Goal: Task Accomplishment & Management: Manage account settings

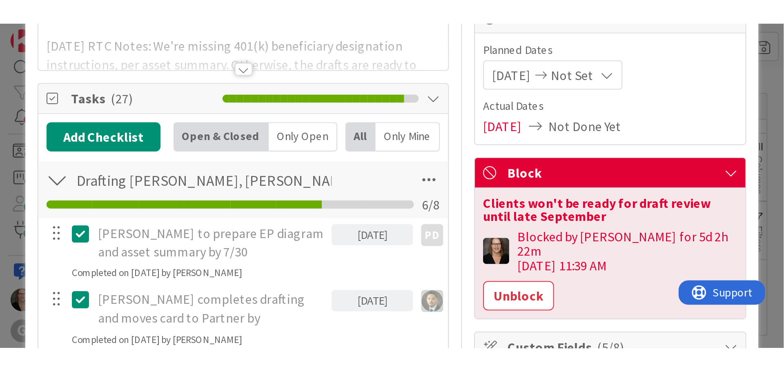
scroll to position [91, 0]
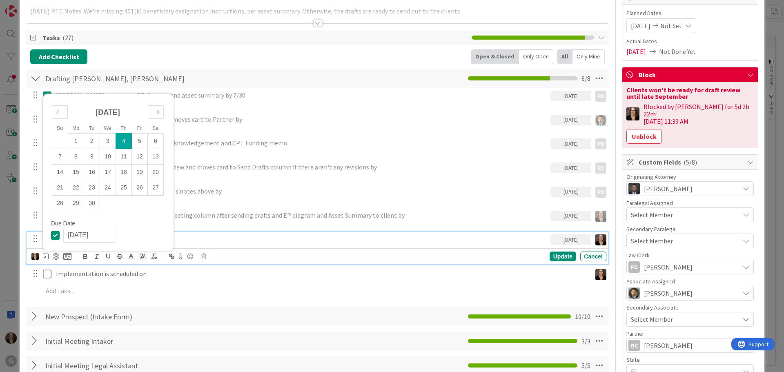
click at [349, 120] on p "[PERSON_NAME] completes drafting and moves card to Partner by" at bounding box center [301, 119] width 491 height 9
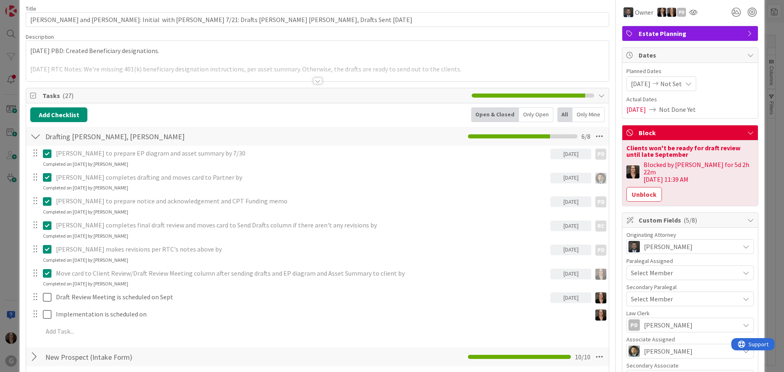
scroll to position [0, 0]
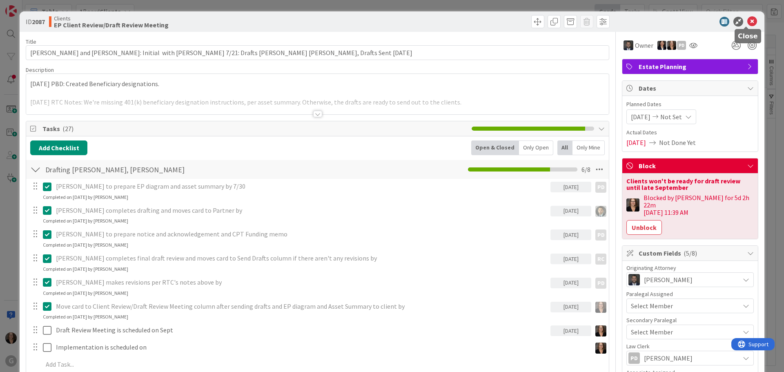
click at [627, 20] on icon at bounding box center [752, 22] width 10 height 10
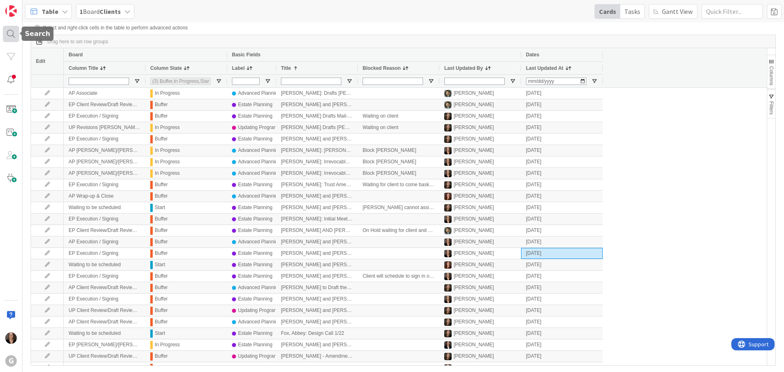
click at [9, 32] on div at bounding box center [11, 34] width 16 height 16
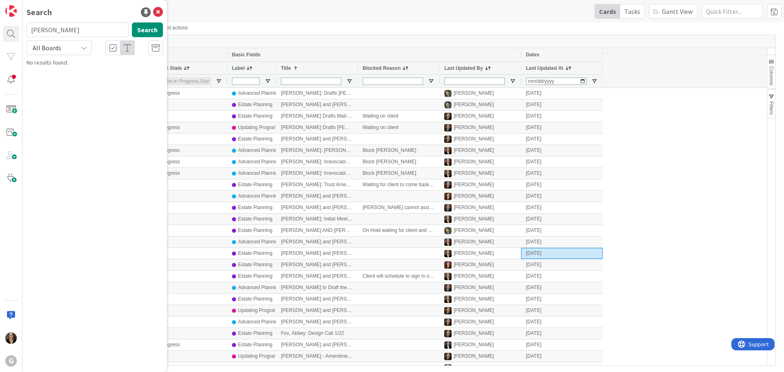
click at [108, 31] on input "[PERSON_NAME]" at bounding box center [78, 29] width 102 height 15
click at [10, 32] on div at bounding box center [11, 34] width 16 height 16
click at [13, 13] on img at bounding box center [10, 10] width 11 height 11
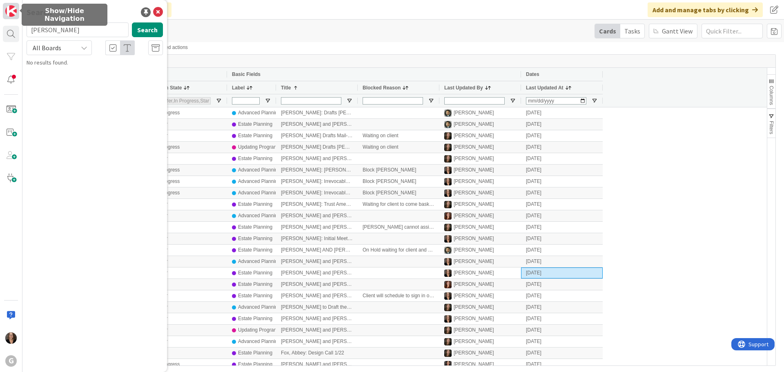
click at [11, 10] on img at bounding box center [10, 10] width 11 height 11
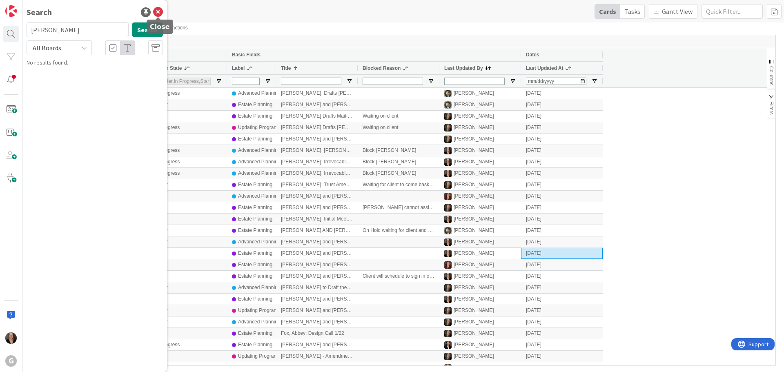
click at [156, 12] on icon at bounding box center [158, 12] width 10 height 10
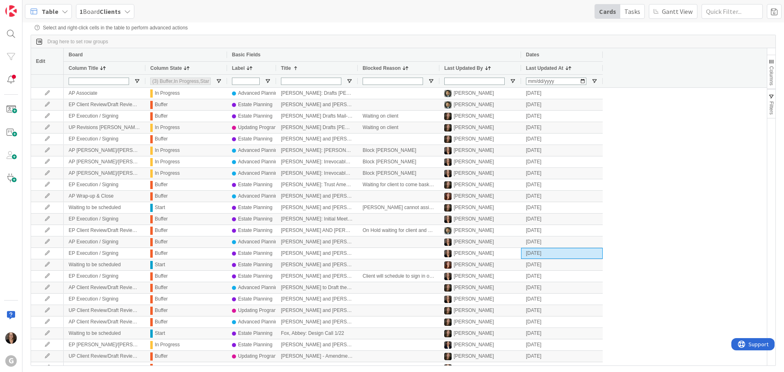
click at [64, 11] on icon at bounding box center [65, 11] width 7 height 7
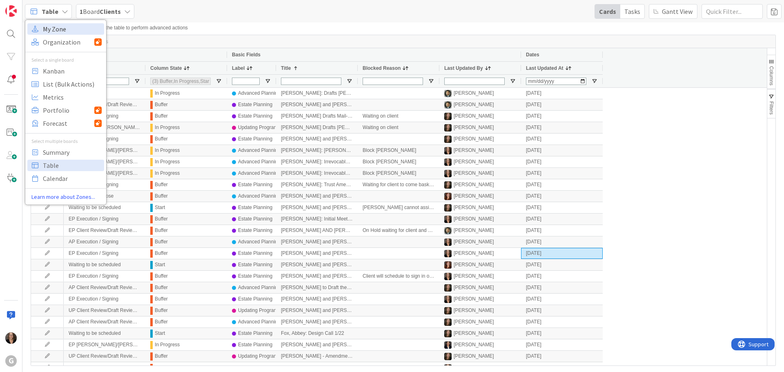
click at [59, 29] on span "My Zone" at bounding box center [72, 29] width 59 height 12
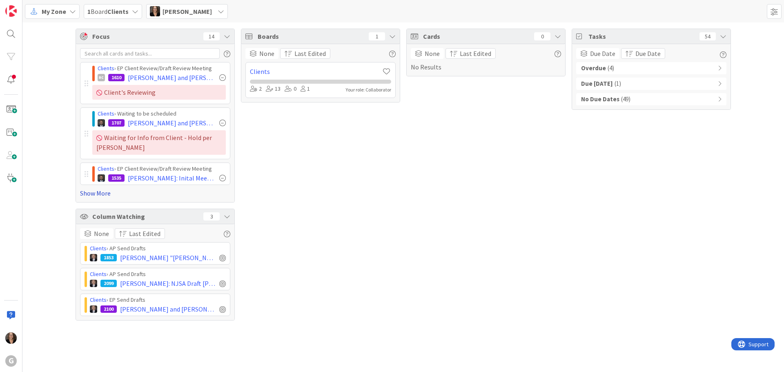
click at [129, 192] on link "Show More" at bounding box center [155, 193] width 150 height 10
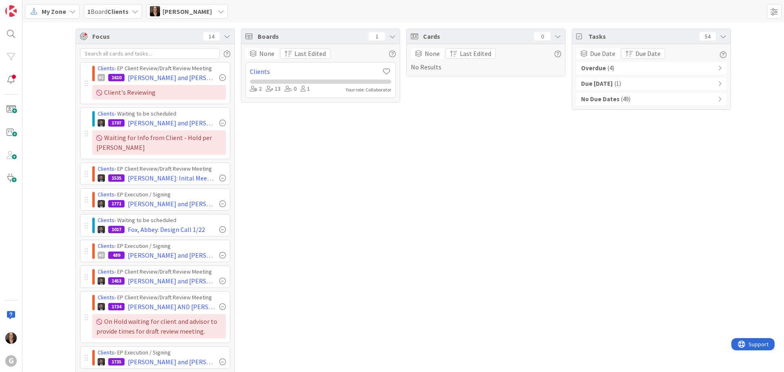
click at [610, 67] on div "Overdue ( 4 )" at bounding box center [651, 68] width 150 height 12
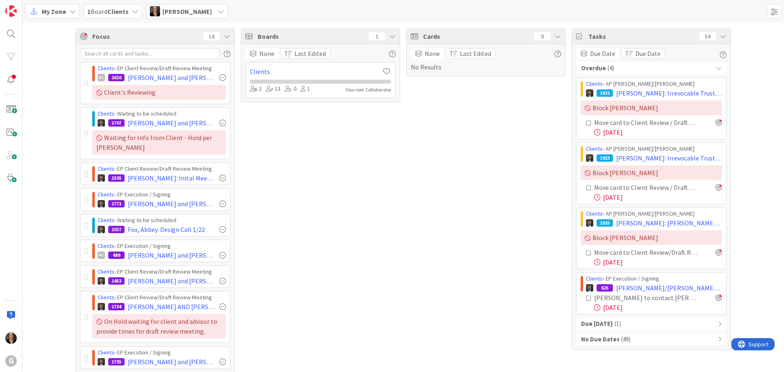
click at [71, 11] on icon at bounding box center [72, 11] width 7 height 7
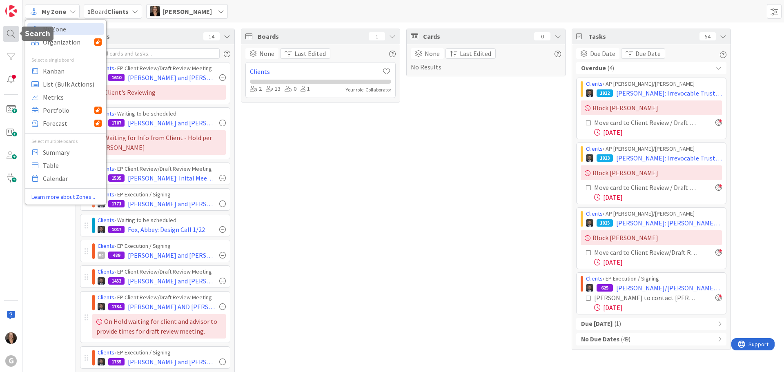
click at [9, 33] on div at bounding box center [11, 34] width 16 height 16
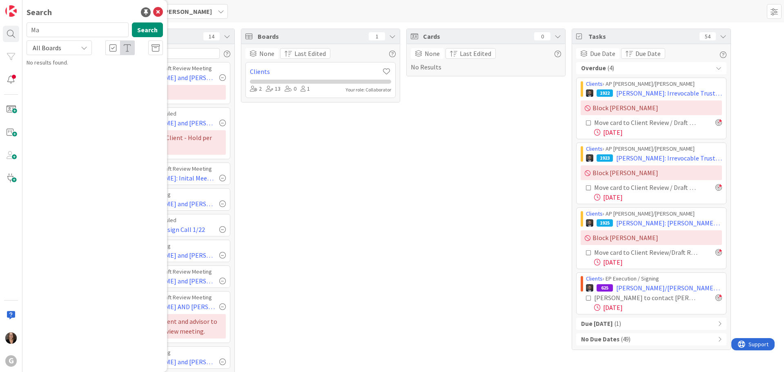
type input "M"
type input "2141"
click at [107, 73] on span "[PERSON_NAME] ([PERSON_NAME])" at bounding box center [100, 71] width 84 height 7
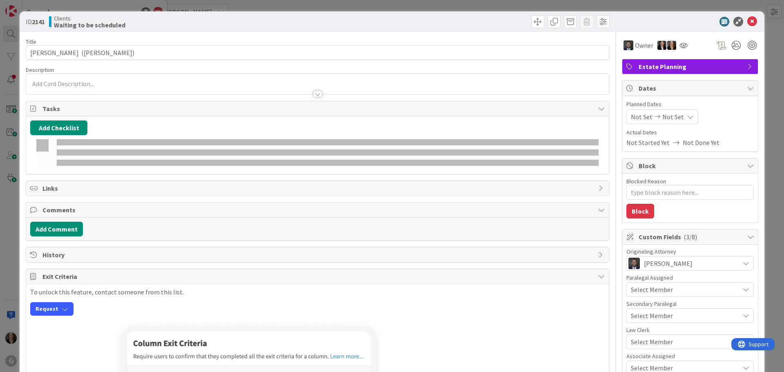
type textarea "x"
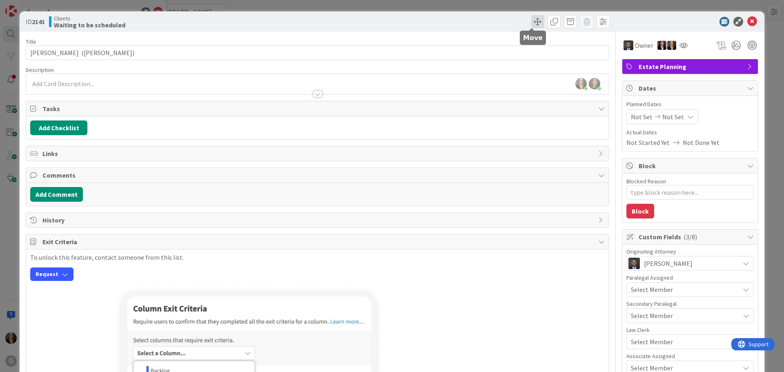
click at [531, 23] on span at bounding box center [537, 21] width 13 height 13
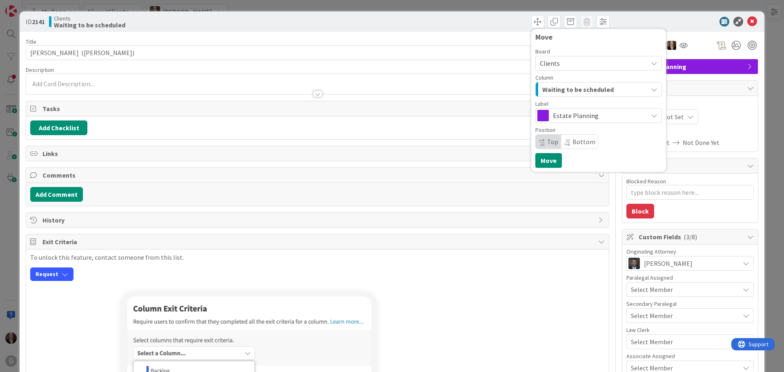
click at [482, 273] on div "To unlock this feature, contact someone from this list. Request" at bounding box center [317, 266] width 574 height 27
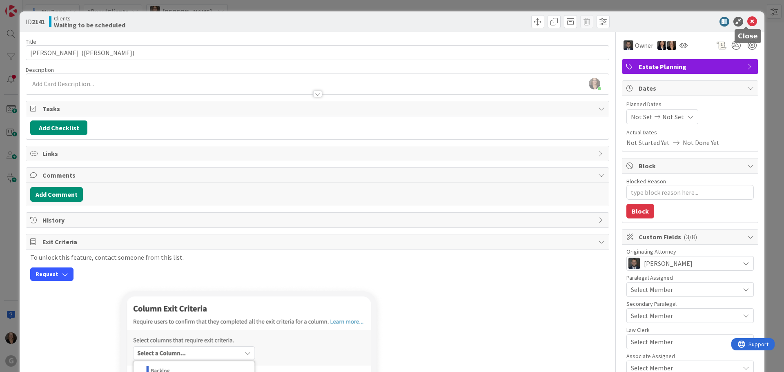
click at [627, 21] on icon at bounding box center [752, 22] width 10 height 10
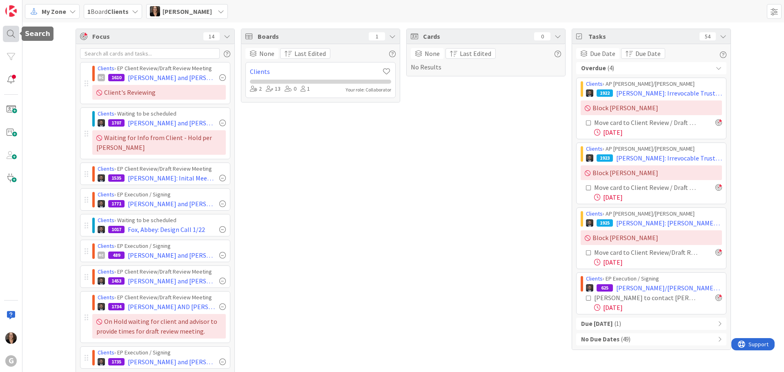
click at [11, 33] on div at bounding box center [11, 34] width 16 height 16
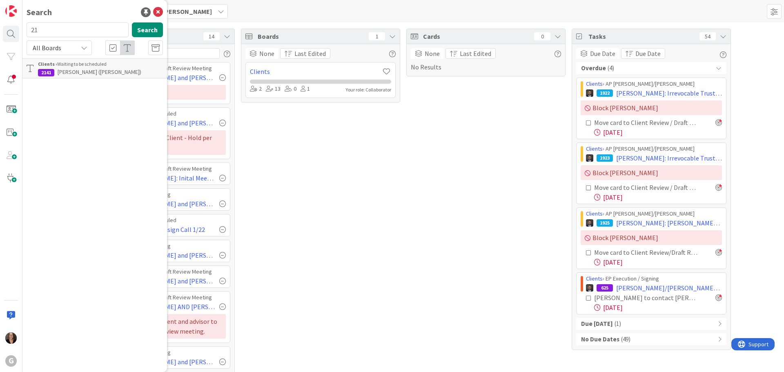
type input "2"
type input "[PERSON_NAME]"
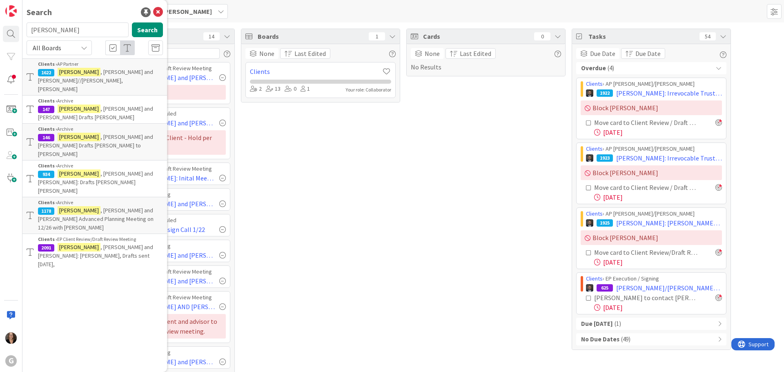
click at [98, 73] on span ", [PERSON_NAME] and [PERSON_NAME]//[PERSON_NAME], [PERSON_NAME]" at bounding box center [95, 80] width 115 height 24
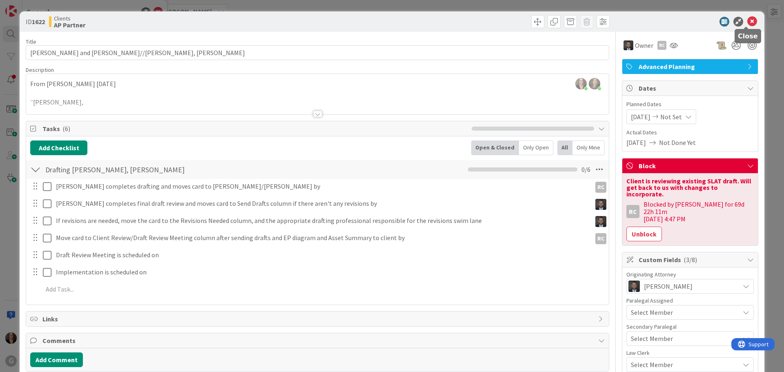
click at [627, 23] on icon at bounding box center [752, 22] width 10 height 10
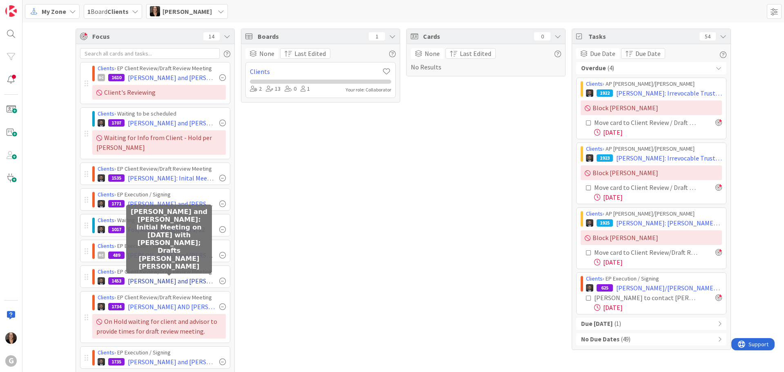
click at [159, 280] on span "[PERSON_NAME] and [PERSON_NAME]: Initial Meeting on [DATE] with [PERSON_NAME]; …" at bounding box center [172, 281] width 88 height 10
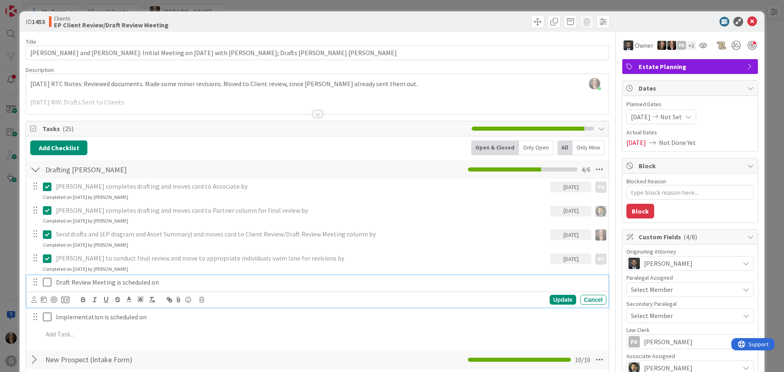
click at [165, 280] on p "Draft Review Meeting is scheduled on" at bounding box center [329, 282] width 547 height 9
click at [387, 238] on p "Send drafts and (EP diagram and Asset Summary) and moves card to Client Review/…" at bounding box center [301, 233] width 491 height 9
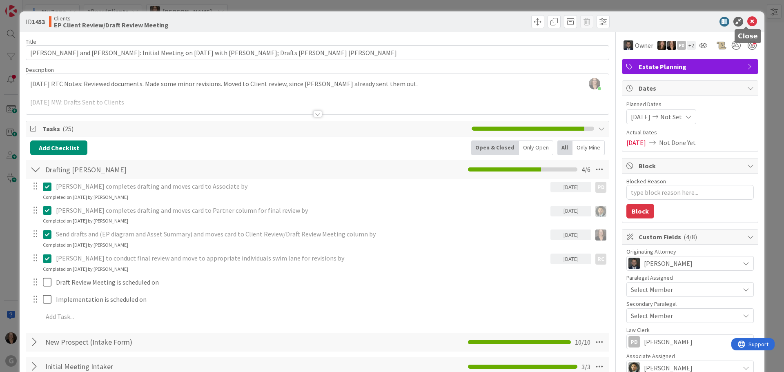
click at [627, 22] on icon at bounding box center [752, 22] width 10 height 10
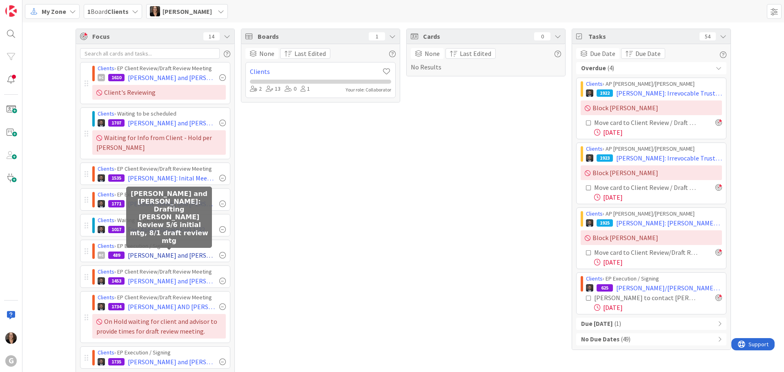
click at [169, 255] on span "[PERSON_NAME] and [PERSON_NAME]: Drafting [PERSON_NAME] Review 5/6 initial mtg,…" at bounding box center [172, 255] width 88 height 10
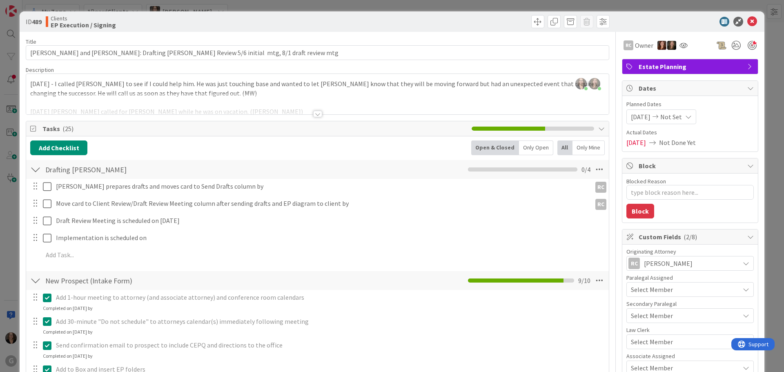
type textarea "x"
type input "[PERSON_NAME] and [PERSON_NAME]: Drafting [PERSON_NAME] Review 5/6 initial mtg,…"
click at [238, 96] on div at bounding box center [317, 103] width 582 height 21
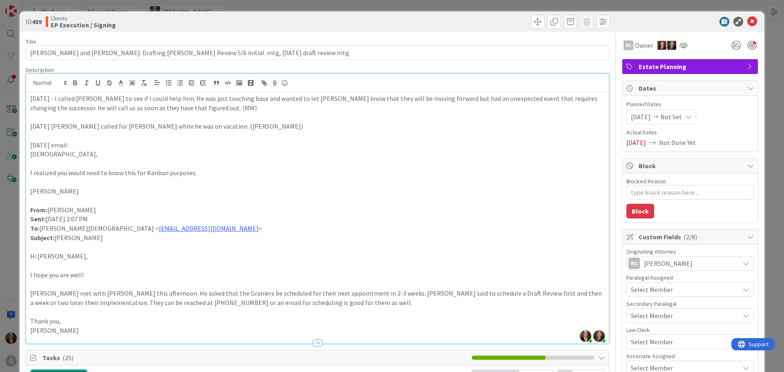
click at [228, 110] on p "[DATE] - I called [PERSON_NAME] to see if I could help him. He was just touchin…" at bounding box center [317, 103] width 574 height 18
click at [627, 211] on button "Block" at bounding box center [640, 211] width 28 height 15
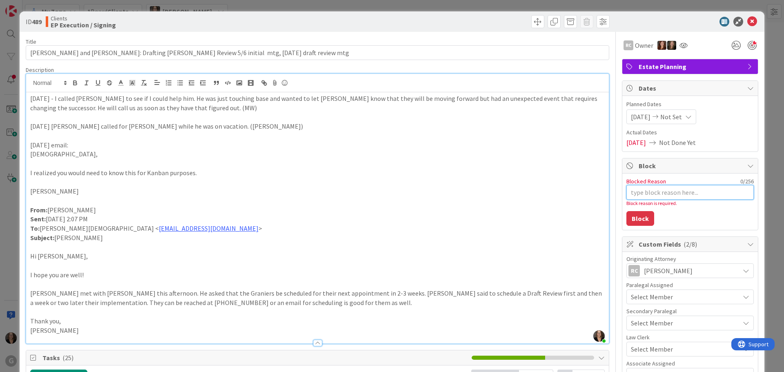
click at [627, 193] on textarea "Blocked Reason" at bounding box center [689, 192] width 127 height 15
type textarea "x"
type textarea "W"
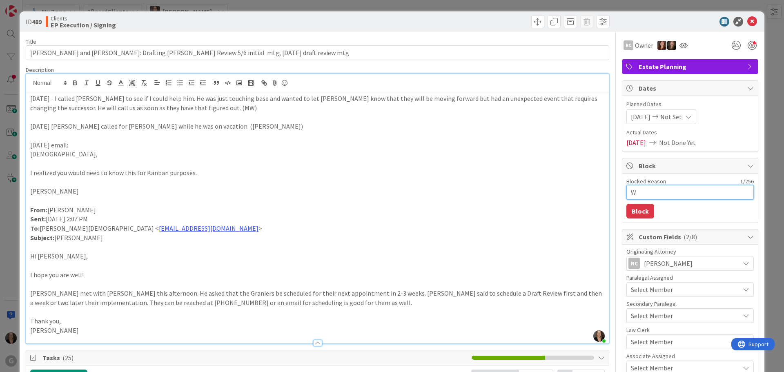
type textarea "x"
type textarea "Wa"
type textarea "x"
type textarea "Wait"
type textarea "x"
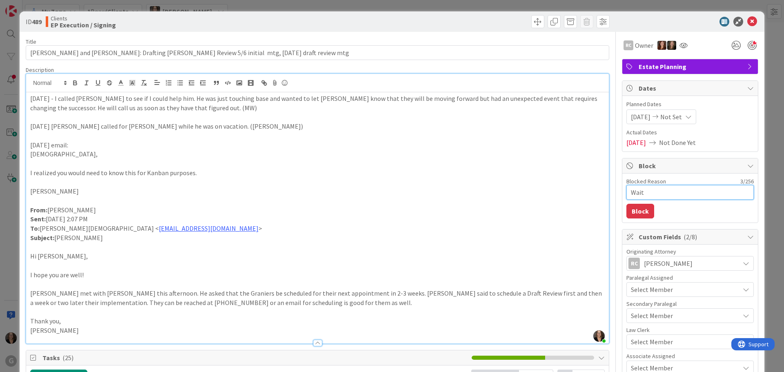
type textarea "Waiti"
type textarea "x"
type textarea "Waitin"
type textarea "x"
type textarea "Waiting"
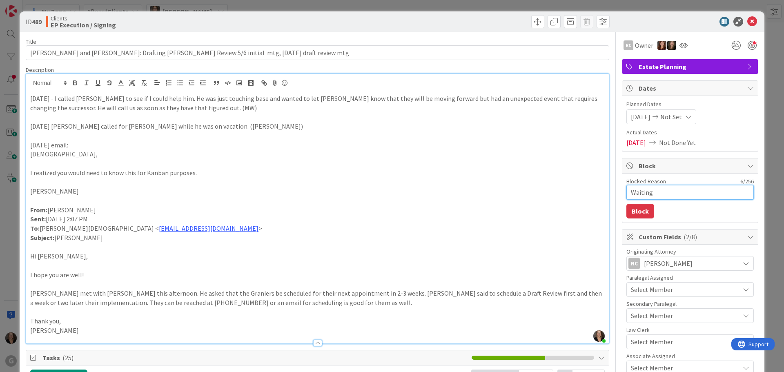
type textarea "x"
type textarea "Waiting"
type textarea "x"
type textarea "Waiting f"
type textarea "x"
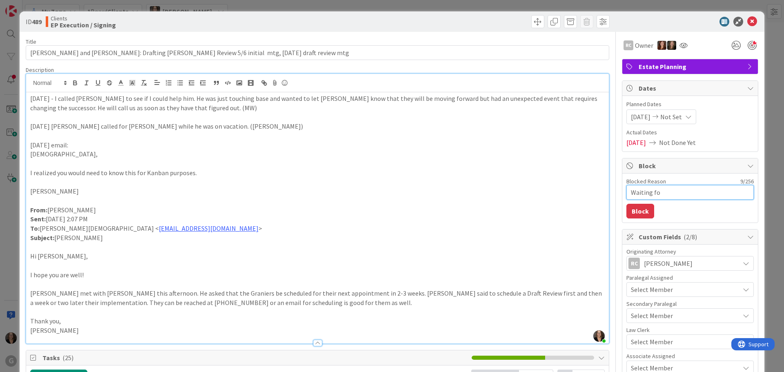
type textarea "Waiting for"
type textarea "x"
type textarea "Waiting for"
type textarea "x"
type textarea "Waiting for C"
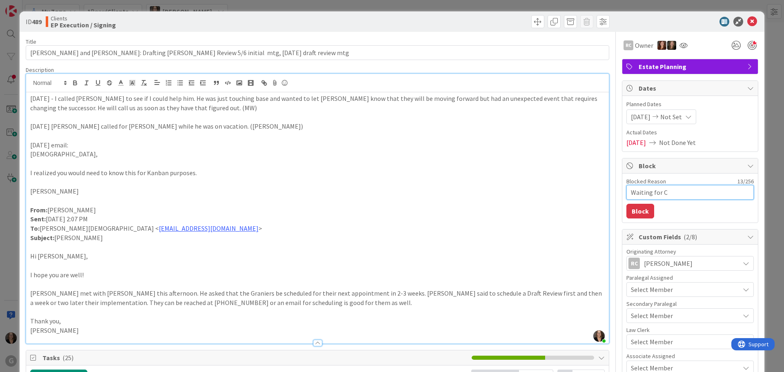
type textarea "x"
type textarea "Waiting for Cl"
type textarea "x"
type textarea "Waiting for Cli"
type textarea "x"
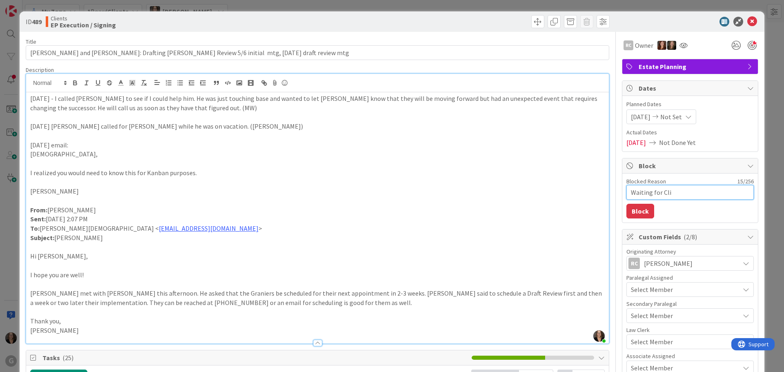
type textarea "Waiting for Clie"
type textarea "x"
type textarea "Waiting for Clien"
type textarea "x"
type textarea "Waiting for Client"
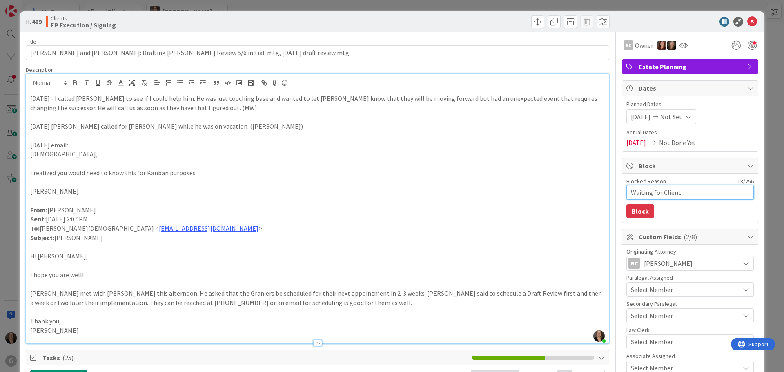
type textarea "x"
type textarea "Waiting for Client"
type textarea "x"
type textarea "Waiting for Client t"
type textarea "x"
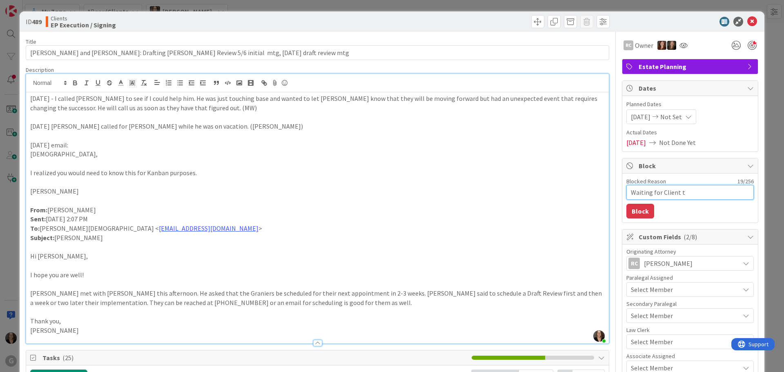
type textarea "Waiting for Client to"
type textarea "x"
type textarea "Waiting for Client to"
type textarea "x"
type textarea "Waiting for Client to m"
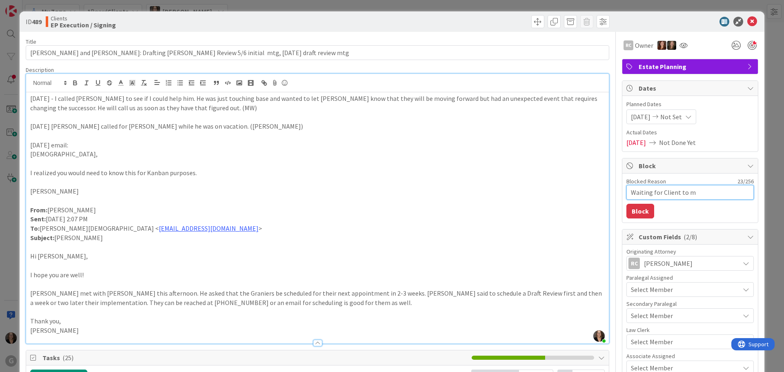
type textarea "x"
type textarea "Waiting for Client to ma"
type textarea "x"
type textarea "Waiting for Client to mak"
type textarea "x"
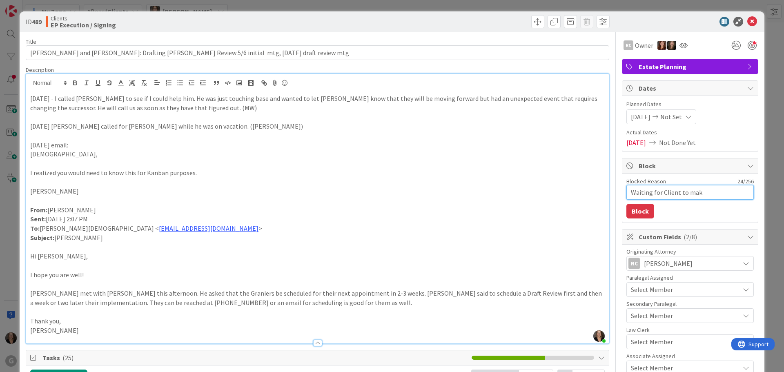
type textarea "Waiting for Client to make"
type textarea "x"
type textarea "Waiting for Client to mak"
type textarea "x"
type textarea "Waiting for Client to ma"
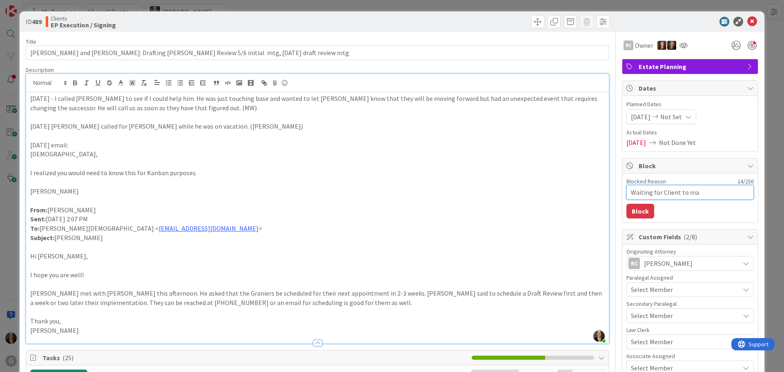
type textarea "x"
type textarea "Waiting for Client to m"
type textarea "x"
type textarea "Waiting for Client to ma"
type textarea "x"
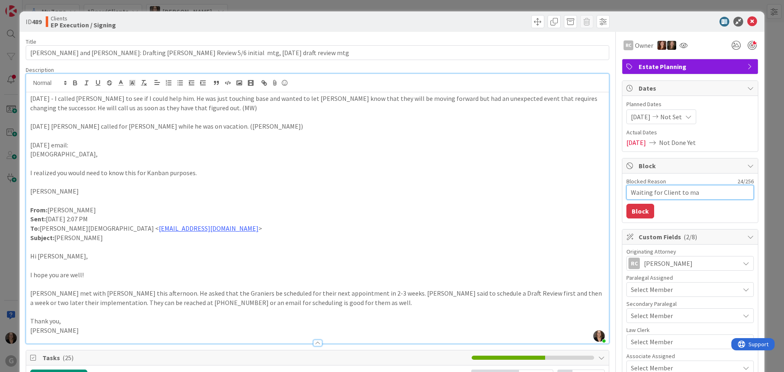
type textarea "Waiting for Client to mak"
type textarea "x"
type textarea "Waiting for Client to make"
type textarea "x"
type textarea "Waiting for Client to make"
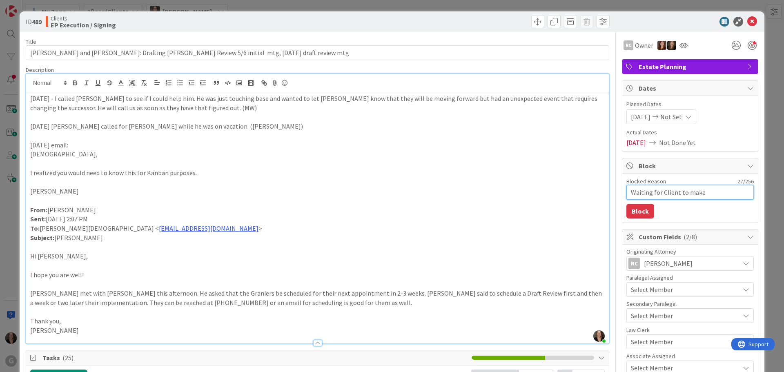
type textarea "x"
type textarea "Waiting for Client to make"
type textarea "x"
type textarea "Waiting for Client to mak"
type textarea "x"
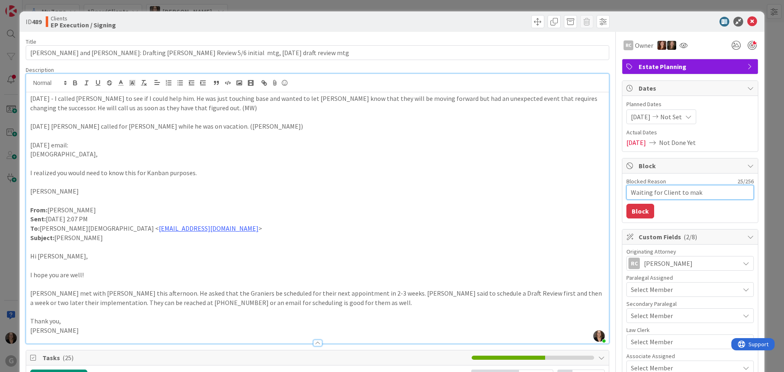
type textarea "Waiting for Client to ma"
type textarea "x"
type textarea "Waiting for Client to m"
type textarea "x"
type textarea "Waiting for Client to"
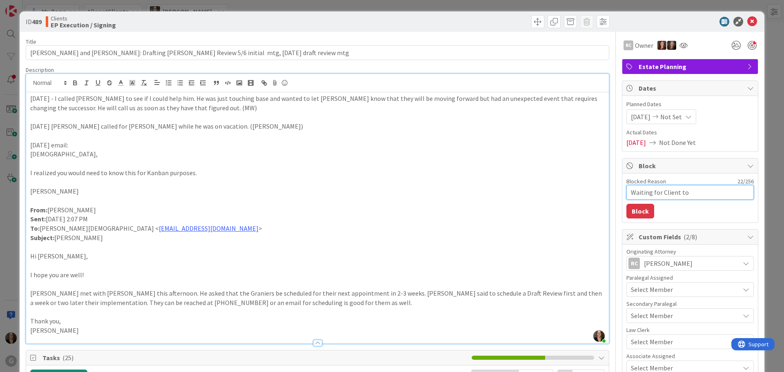
type textarea "x"
type textarea "Waiting for Client to p"
type textarea "x"
type textarea "Waiting for Client to pr"
type textarea "x"
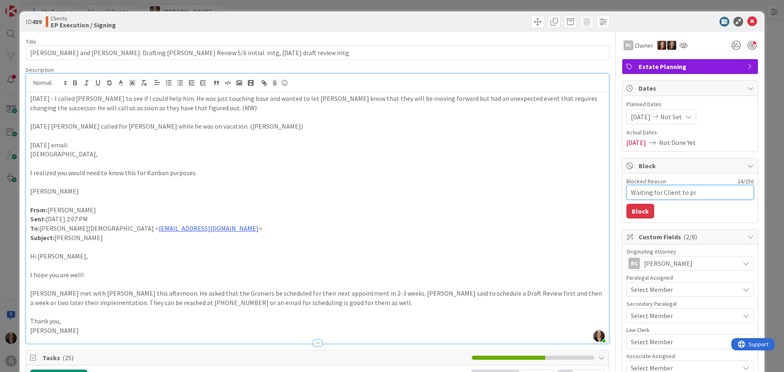
type textarea "Waiting for Client to pro"
type textarea "x"
type textarea "Waiting for Client to prov"
type textarea "x"
type textarea "Waiting for Client to provi"
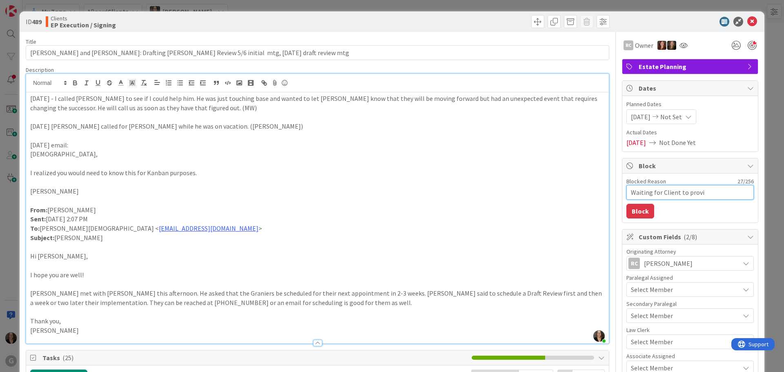
type textarea "x"
type textarea "Waiting for Client to provid"
type textarea "x"
type textarea "Waiting for Client to provide"
type textarea "x"
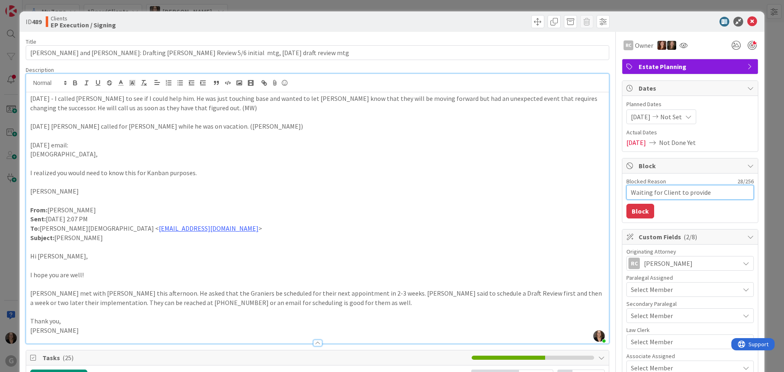
type textarea "Waiting for Client to provide"
type textarea "x"
type textarea "Waiting for Client to provide f"
type textarea "x"
type textarea "Waiting for Client to provide fu"
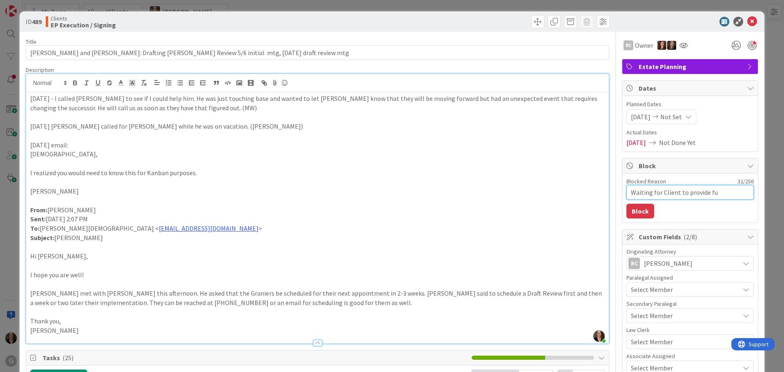
type textarea "x"
type textarea "Waiting for Client to provide fur"
type textarea "x"
type textarea "Waiting for Client to provide furth"
type textarea "x"
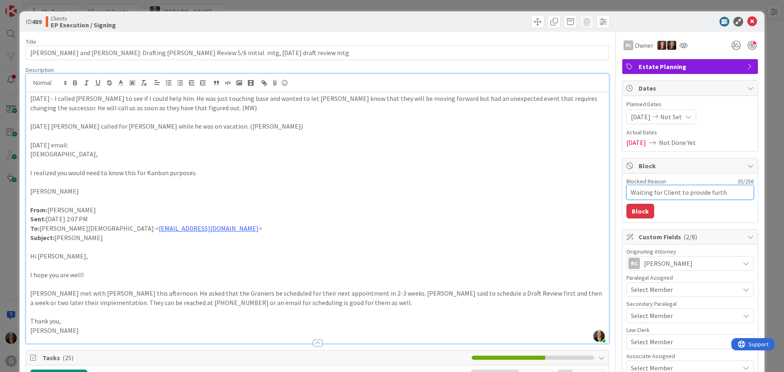
type textarea "Waiting for Client to provide furthe"
type textarea "x"
type textarea "Waiting for Client to provide further"
type textarea "x"
type textarea "Waiting for Client to provide further"
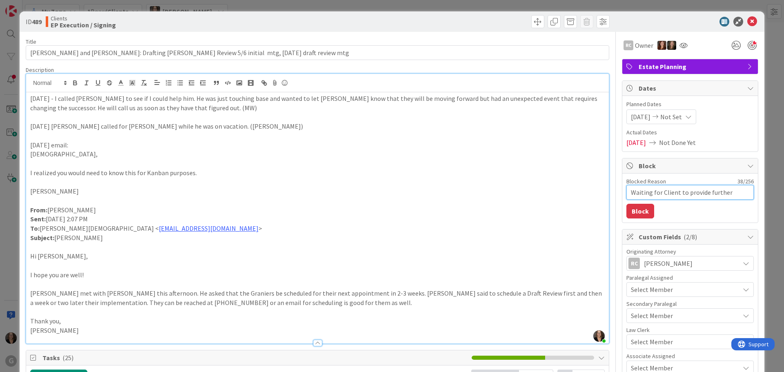
type textarea "x"
type textarea "Waiting for Client to provide further i"
type textarea "x"
type textarea "Waiting for Client to provide further in"
type textarea "x"
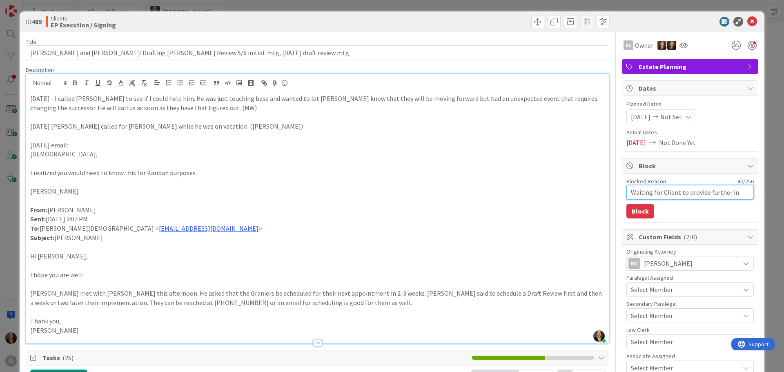
type textarea "Waiting for Client to provide further inf"
type textarea "x"
type textarea "Waiting for Client to provide further infor"
type textarea "x"
type textarea "Waiting for Client to provide further inform"
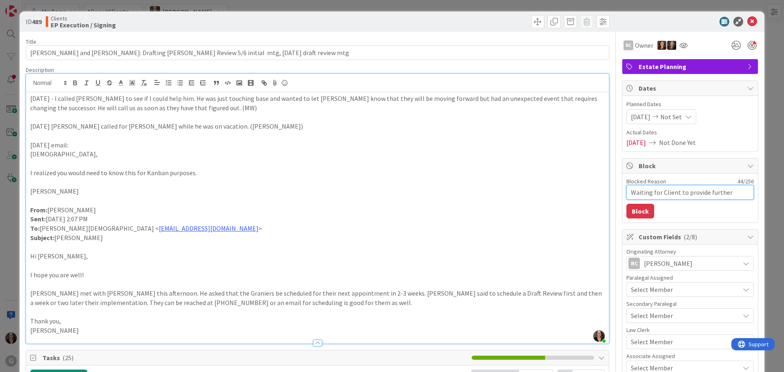
type textarea "x"
type textarea "Waiting for Client to provide further informa"
type textarea "x"
type textarea "Waiting for Client to provide further informat"
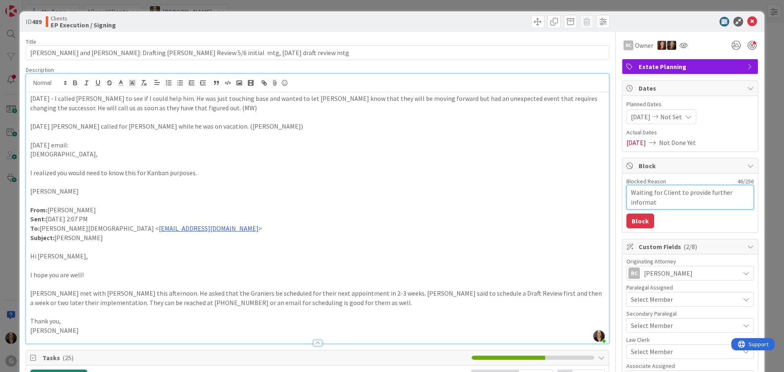
type textarea "x"
type textarea "Waiting for Client to provide further informati"
type textarea "x"
type textarea "Waiting for Client to provide further informatio"
type textarea "x"
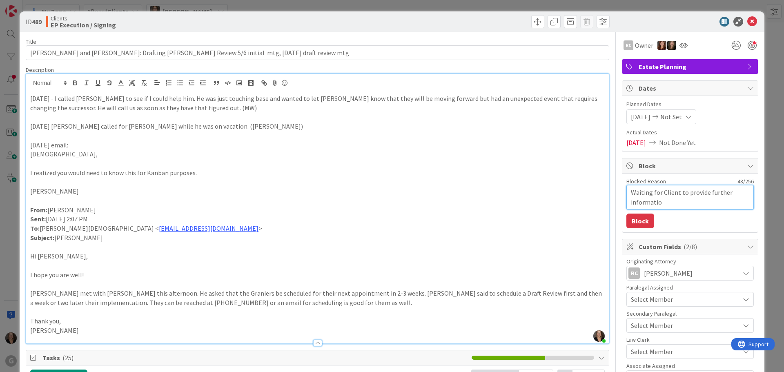
type textarea "Waiting for Client to provide further information"
type textarea "x"
type textarea "Waiting for Client to provide further information"
type textarea "x"
type textarea "Waiting for Client to provide further information f"
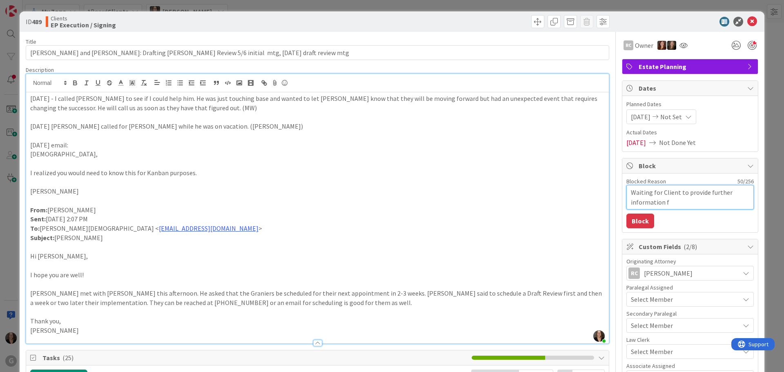
type textarea "x"
type textarea "Waiting for Client to provide further information fo"
type textarea "x"
type textarea "Waiting for Client to provide further information for"
type textarea "x"
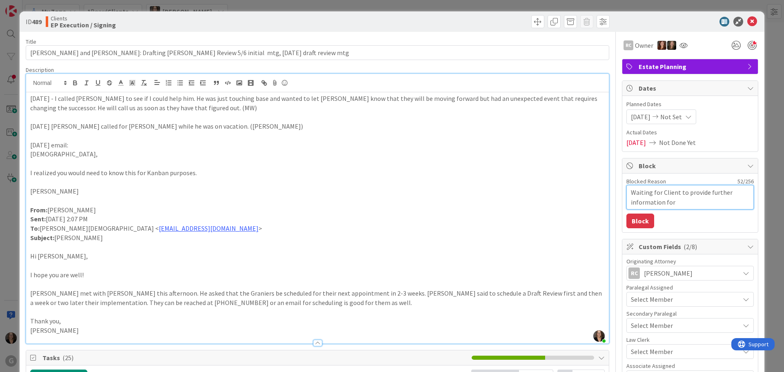
type textarea "Waiting for Client to provide further information for"
type textarea "x"
type textarea "Waiting for Client to provide further information for d"
type textarea "x"
type textarea "Waiting for Client to provide further information for dr"
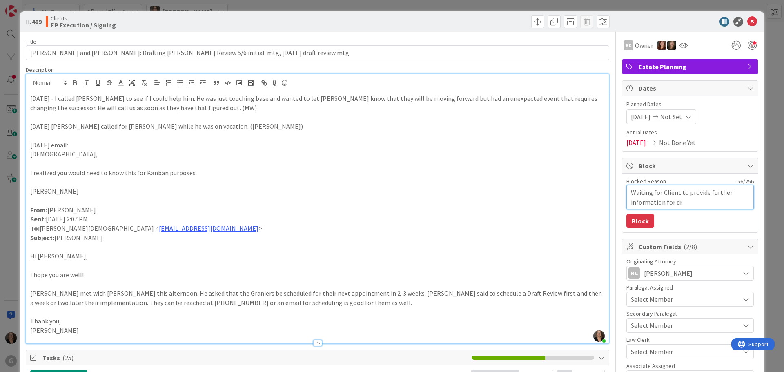
type textarea "x"
type textarea "Waiting for Client to provide further information for dra"
type textarea "x"
type textarea "Waiting for Client to provide further information for draf"
type textarea "x"
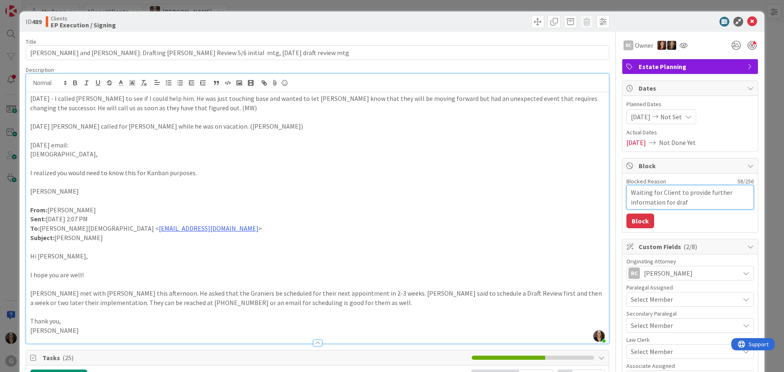
type textarea "Waiting for Client to provide further information for draft"
type textarea "x"
type textarea "Waiting for Client to provide further information for drafti"
type textarea "x"
type textarea "Waiting for Client to provide further information for draftin"
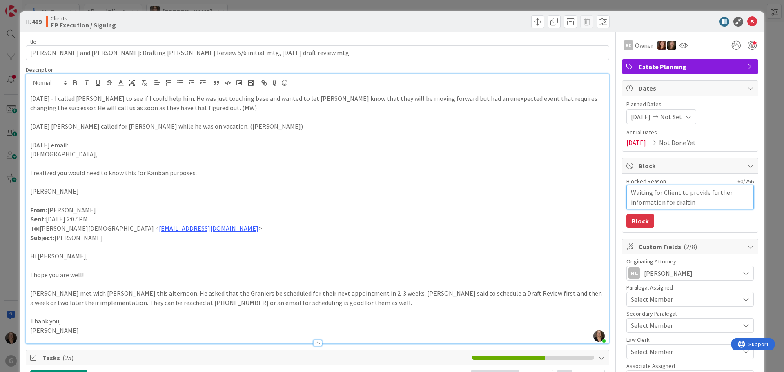
type textarea "x"
type textarea "Waiting for Client to provide further information for drafting"
click at [627, 224] on button "Block" at bounding box center [640, 220] width 28 height 15
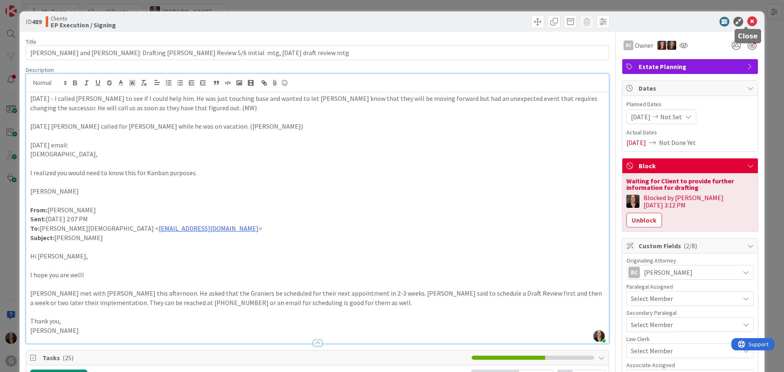
click at [627, 22] on icon at bounding box center [752, 22] width 10 height 10
